Goal: Task Accomplishment & Management: Manage account settings

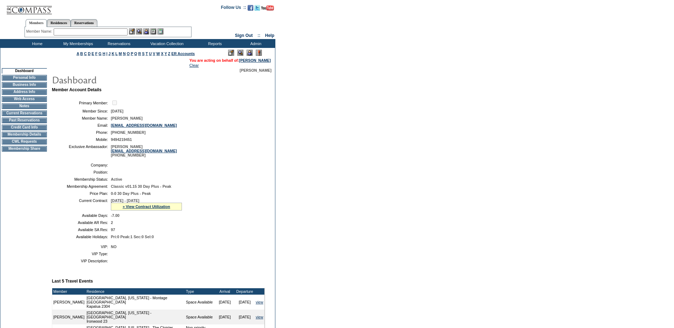
click at [131, 211] on div "» View Contract Utilization" at bounding box center [146, 207] width 71 height 8
click at [131, 209] on link "» View Contract Utilization" at bounding box center [147, 207] width 48 height 4
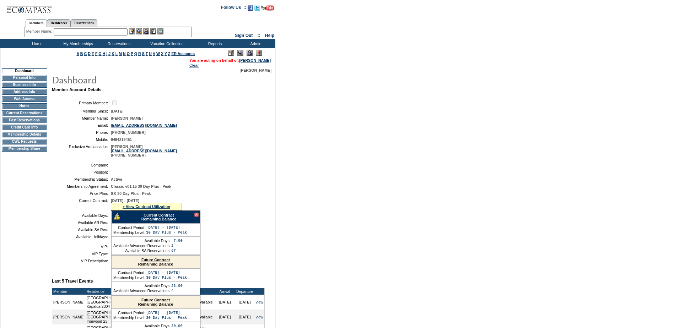
click at [167, 218] on link "Current Contract" at bounding box center [159, 215] width 30 height 4
click at [93, 32] on input "text" at bounding box center [91, 31] width 74 height 7
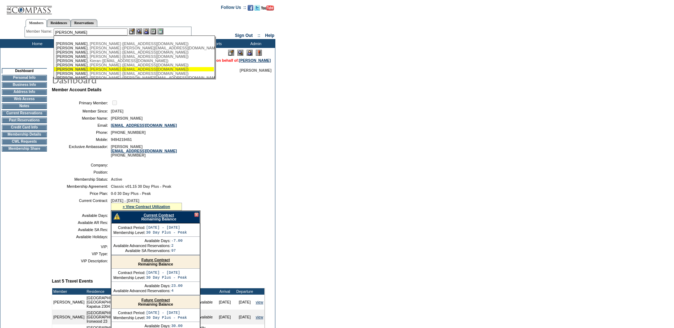
click at [92, 71] on div "[PERSON_NAME] ([EMAIL_ADDRESS][DOMAIN_NAME])" at bounding box center [134, 69] width 156 height 4
type input "[PERSON_NAME] ([EMAIL_ADDRESS][DOMAIN_NAME])"
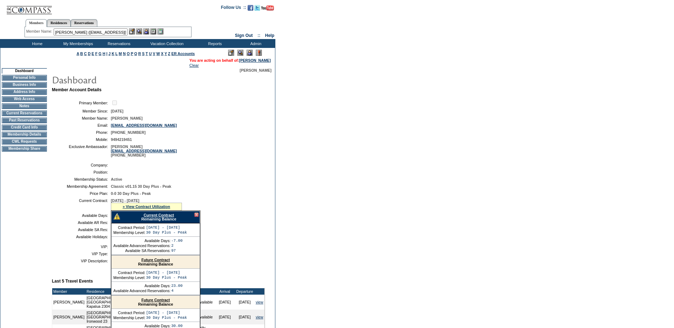
click at [148, 32] on img at bounding box center [146, 31] width 6 height 6
click at [139, 32] on img at bounding box center [139, 31] width 6 height 6
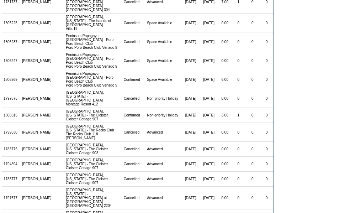
scroll to position [229, 0]
